Goal: Information Seeking & Learning: Understand process/instructions

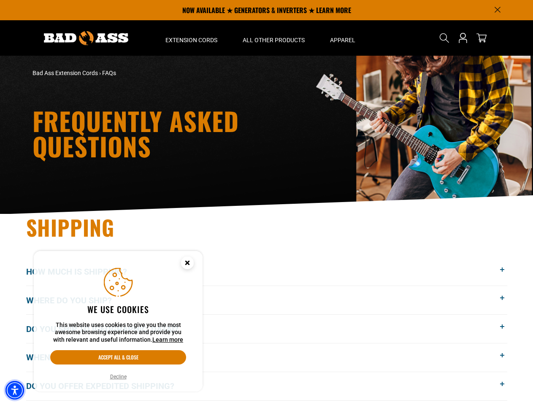
click at [15, 391] on img "Accessibility Menu" at bounding box center [14, 390] width 19 height 19
